Goal: Use online tool/utility: Use online tool/utility

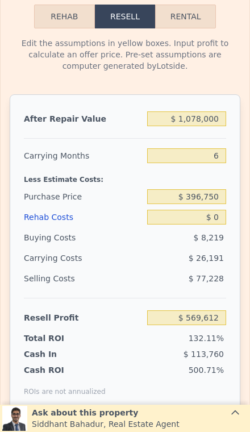
scroll to position [0, 886]
click at [216, 119] on input "$ 1,078,000" at bounding box center [186, 119] width 79 height 15
type input "$ 107,800"
type input "-$ 329,638"
type input "$ 10,780"
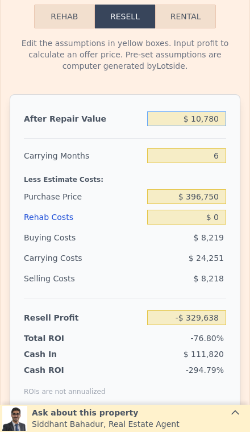
type input "-$ 419,564"
type input "$ 1,078"
type input "-$ 428,555"
type input "$ 107"
type input "-$ 429,455"
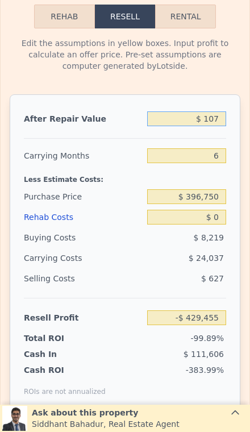
type input "$ 10"
type input "-$ 429,544"
type input "$ 1"
type input "-$ 429,553"
type input "$ 11"
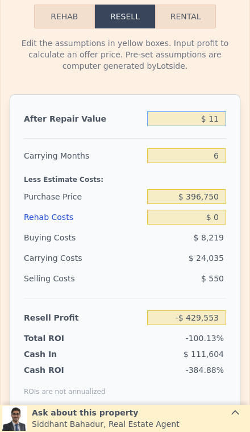
type input "-$ 429,543"
type input "$ 110"
type input "-$ 429,452"
type input "$ 1,100"
type input "-$ 428,536"
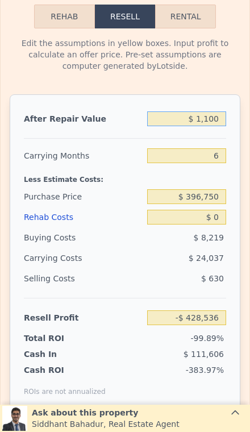
type input "$ 11,000"
type input "-$ 419,359"
type input "$ 110,000"
type input "-$ 327,598"
type input "$ 1,100,000"
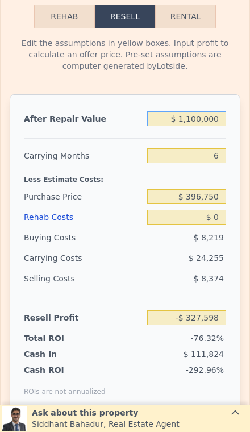
type input "$ 590,003"
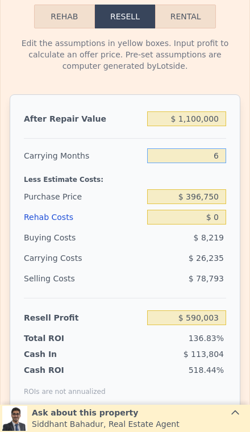
click at [220, 161] on input "6" at bounding box center [186, 156] width 79 height 15
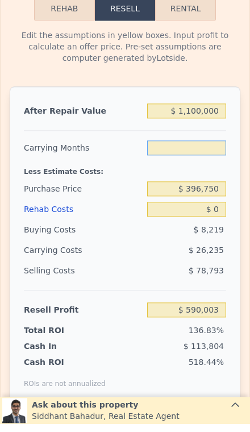
type input "3"
type input "$ 603,120"
type input "3"
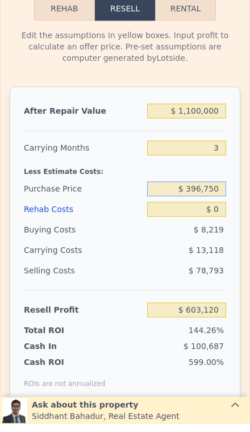
click at [221, 195] on input "$ 396,750" at bounding box center [186, 196] width 79 height 15
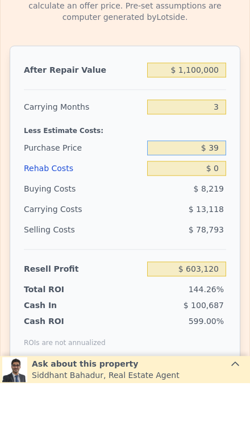
type input "$ 3"
type input "$ 870,000"
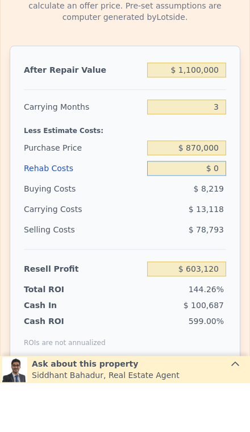
click at [225, 210] on input "$ 0" at bounding box center [186, 217] width 79 height 15
type input "$ 109,364"
